Goal: Subscribe to service/newsletter

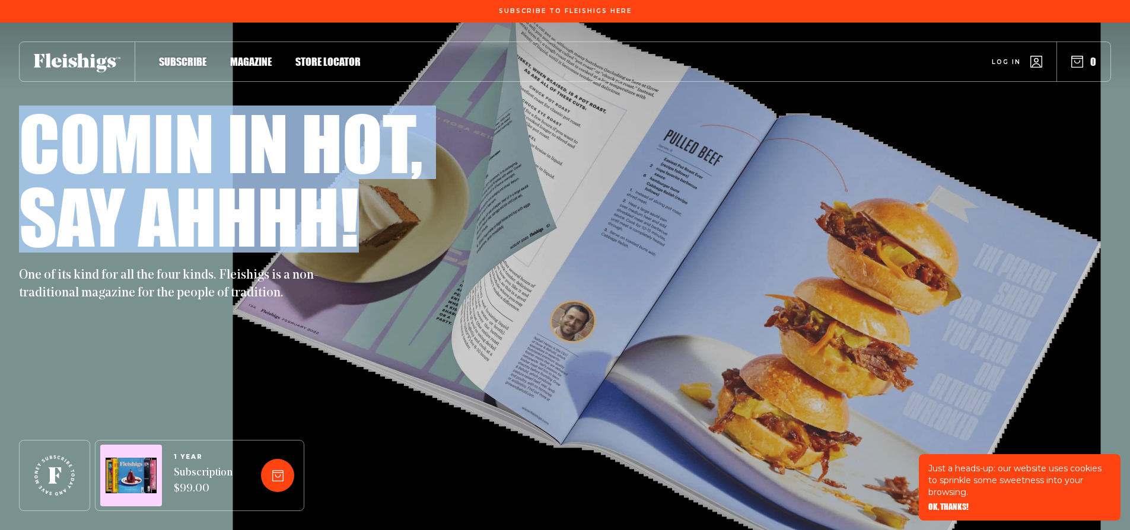
drag, startPoint x: 21, startPoint y: 151, endPoint x: 499, endPoint y: 268, distance: 492.6
click at [499, 268] on div "Comin in hot, Say ahhhh! One of its kind for all the four kinds. Fleishigs is a…" at bounding box center [565, 277] width 1130 height 508
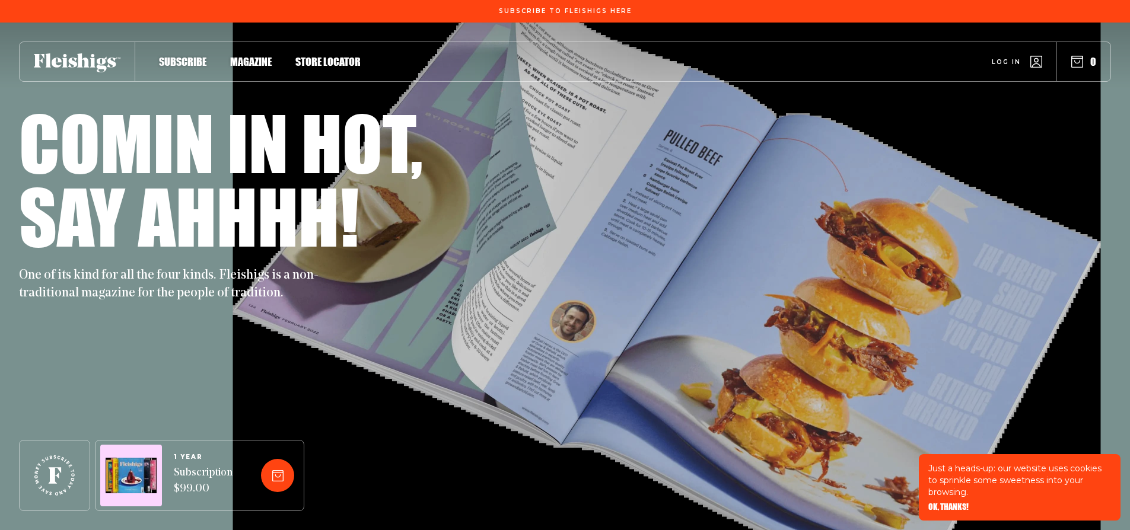
drag, startPoint x: 232, startPoint y: 280, endPoint x: 172, endPoint y: 292, distance: 61.8
click at [232, 253] on h1 "Say ahhhh!" at bounding box center [189, 216] width 340 height 74
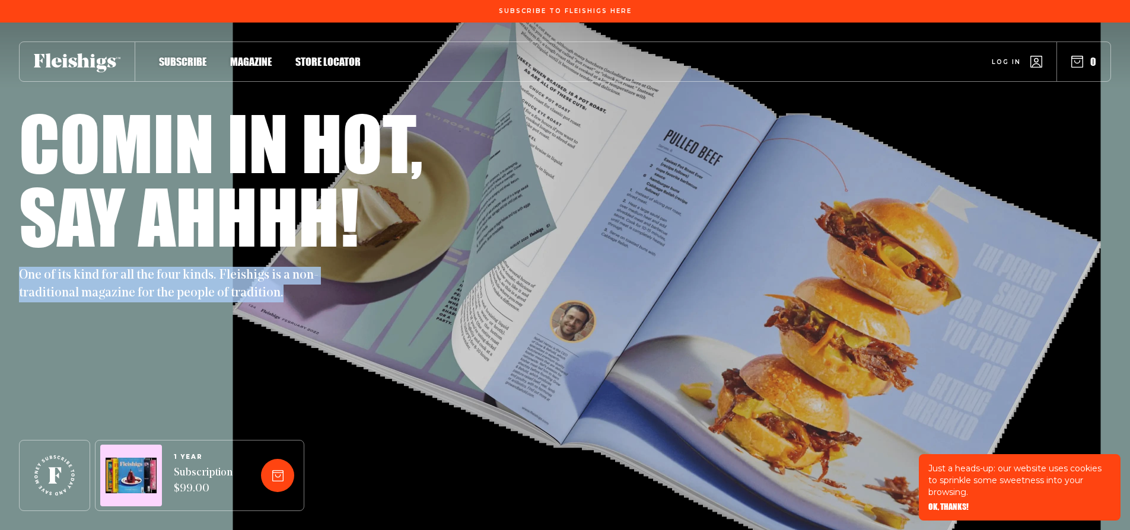
drag, startPoint x: 18, startPoint y: 329, endPoint x: 114, endPoint y: 390, distance: 113.8
click at [110, 390] on div "Comin in hot, Say ahhhh! One of its kind for all the four kinds. Fleishigs is a…" at bounding box center [565, 277] width 1130 height 508
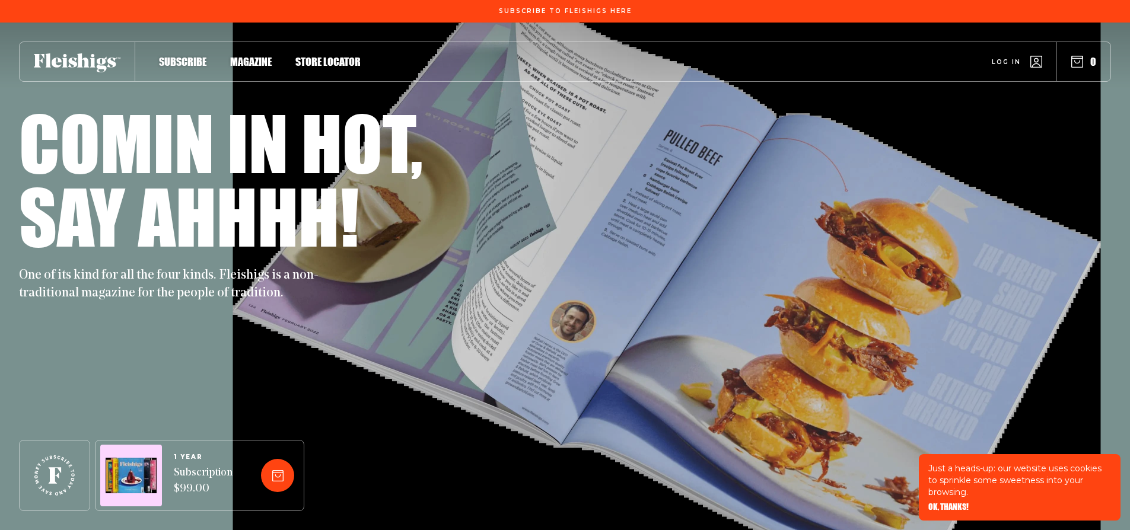
click at [119, 302] on p "One of its kind for all the four kinds. Fleishigs is a non-traditional magazine…" at bounding box center [173, 285] width 308 height 36
drag, startPoint x: 78, startPoint y: 476, endPoint x: 134, endPoint y: 471, distance: 55.9
click at [70, 477] on icon at bounding box center [54, 475] width 40 height 40
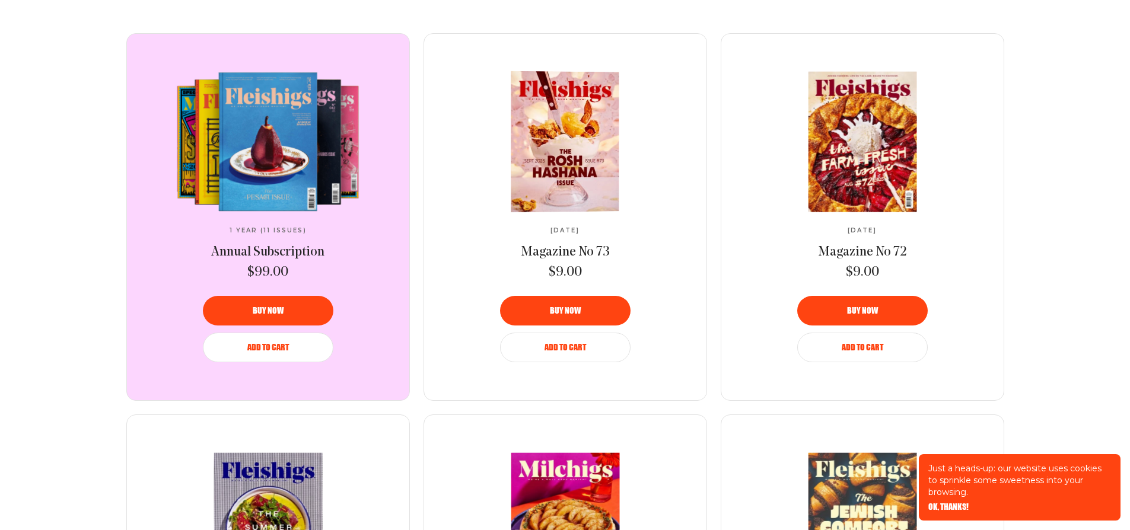
scroll to position [857, 0]
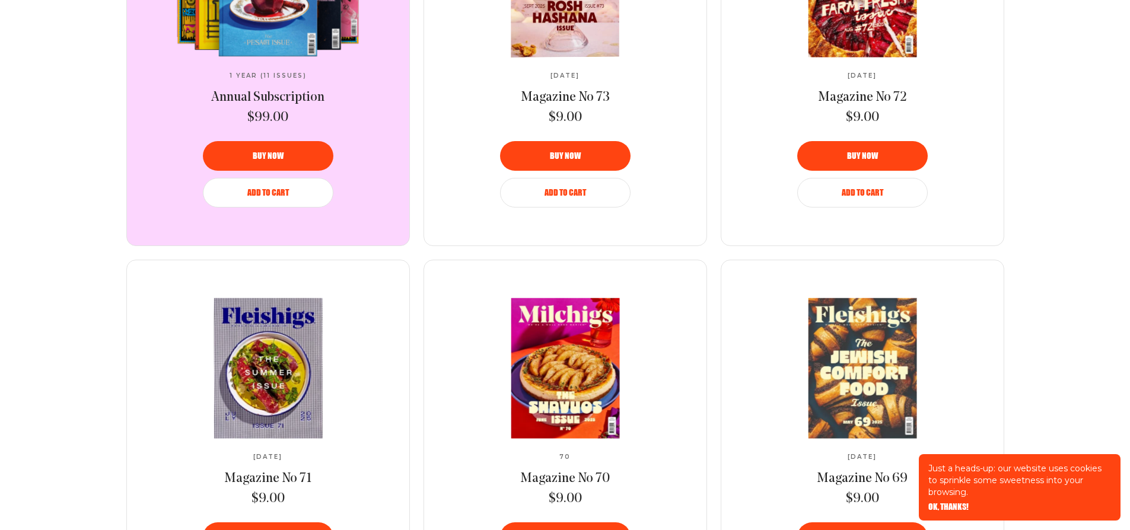
click at [388, 74] on div "1 Year (11 Issues) Annual Subscription $99.00 Buy now Add to Cart" at bounding box center [268, 62] width 282 height 366
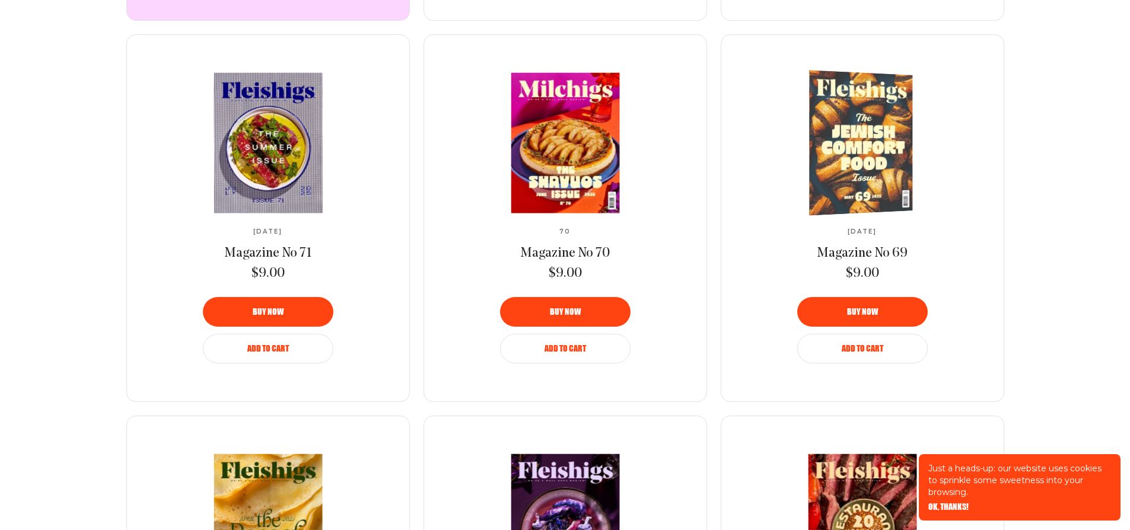
scroll to position [1085, 0]
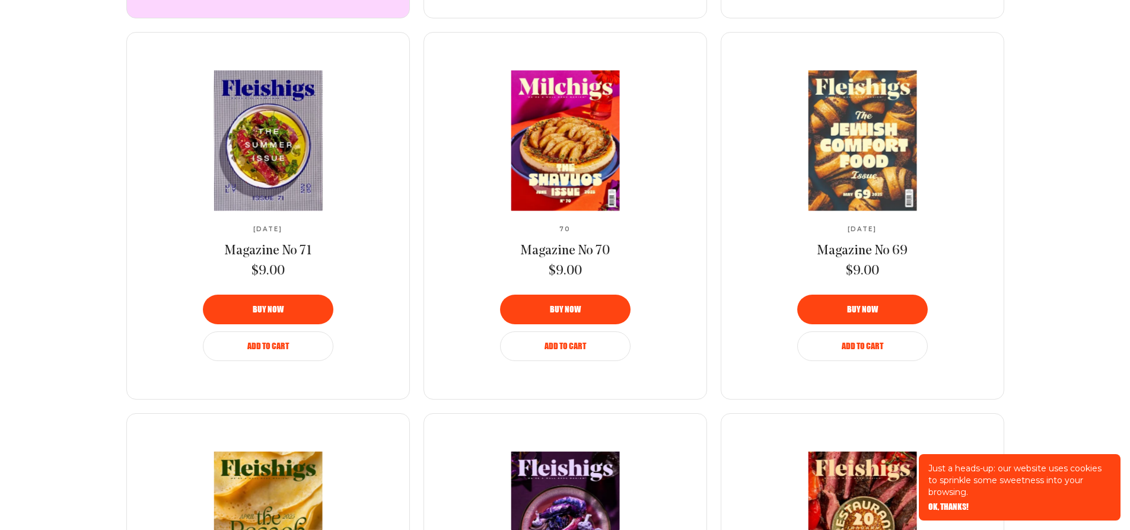
click at [956, 508] on div "Just a heads-up: our website uses cookies to sprinkle some sweetness into your …" at bounding box center [1020, 487] width 202 height 66
click at [955, 502] on span "OK, THANKS!" at bounding box center [948, 499] width 40 height 8
